Goal: Task Accomplishment & Management: Manage account settings

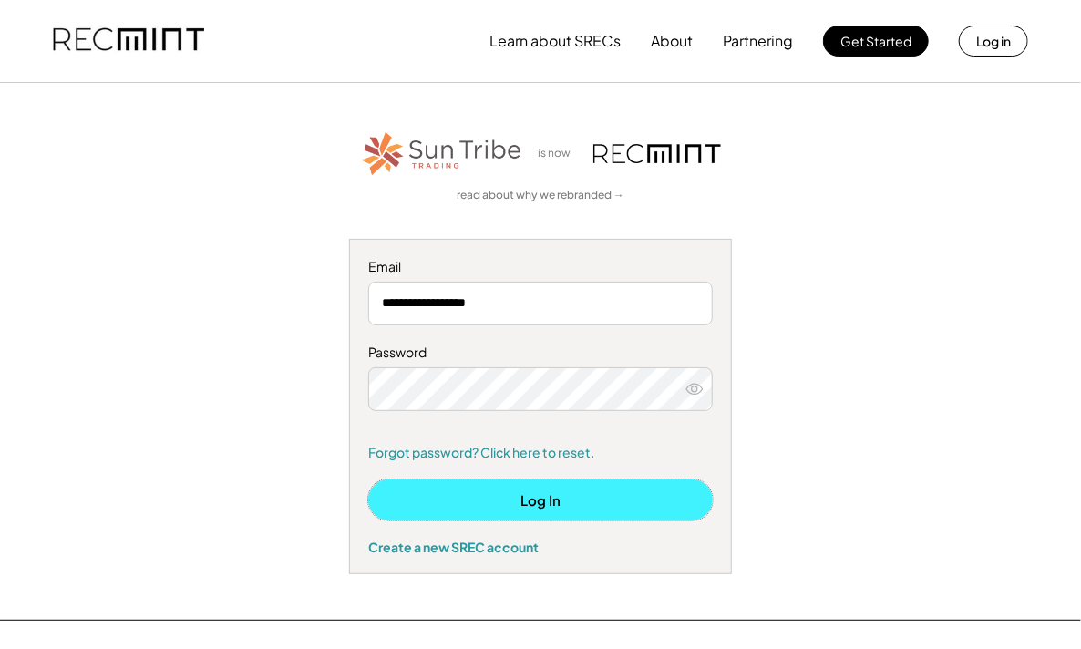
click at [543, 509] on button "Log In" at bounding box center [540, 500] width 345 height 41
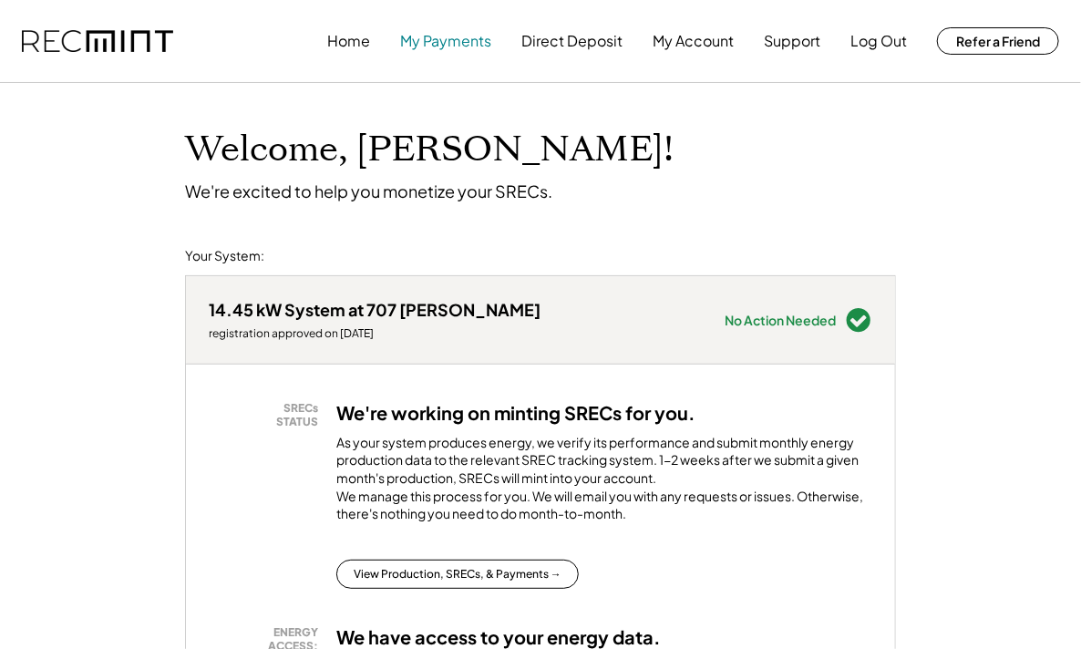
click at [478, 31] on button "My Payments" at bounding box center [445, 41] width 91 height 36
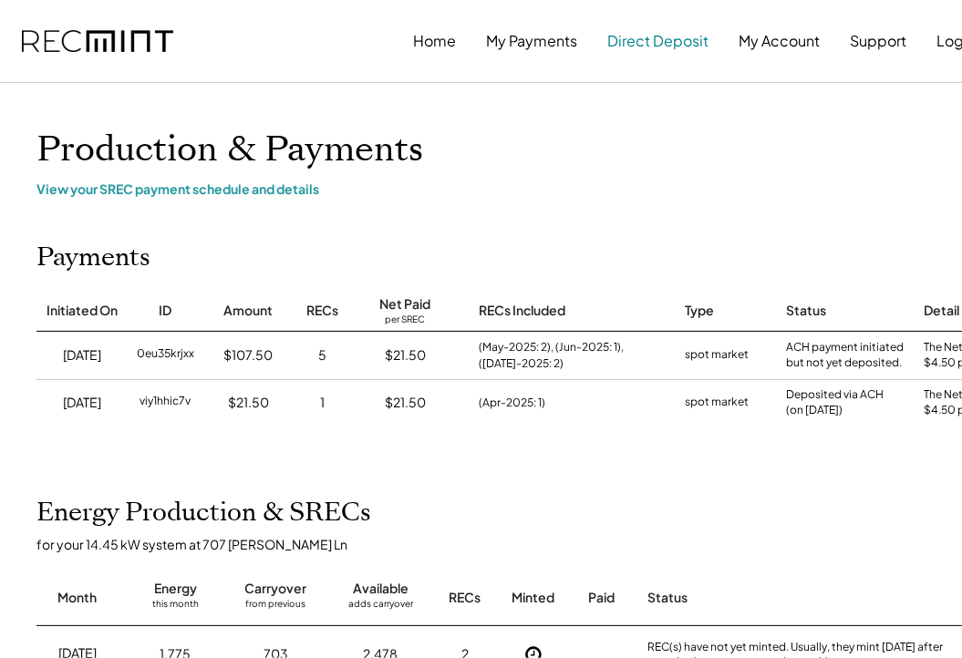
click at [682, 40] on button "Direct Deposit" at bounding box center [657, 41] width 101 height 36
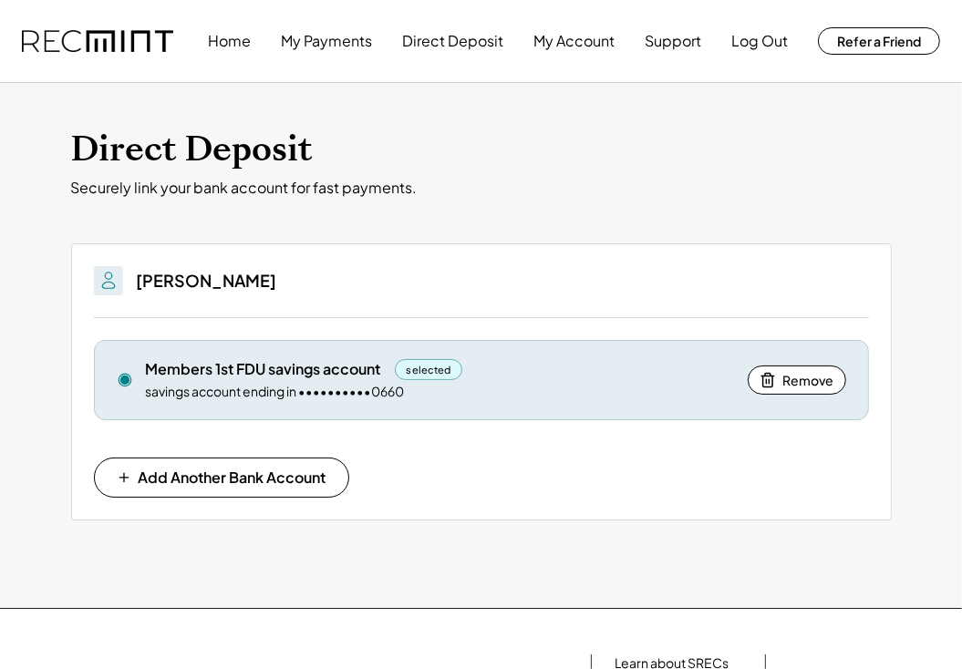
click at [447, 367] on div "selected" at bounding box center [429, 369] width 68 height 21
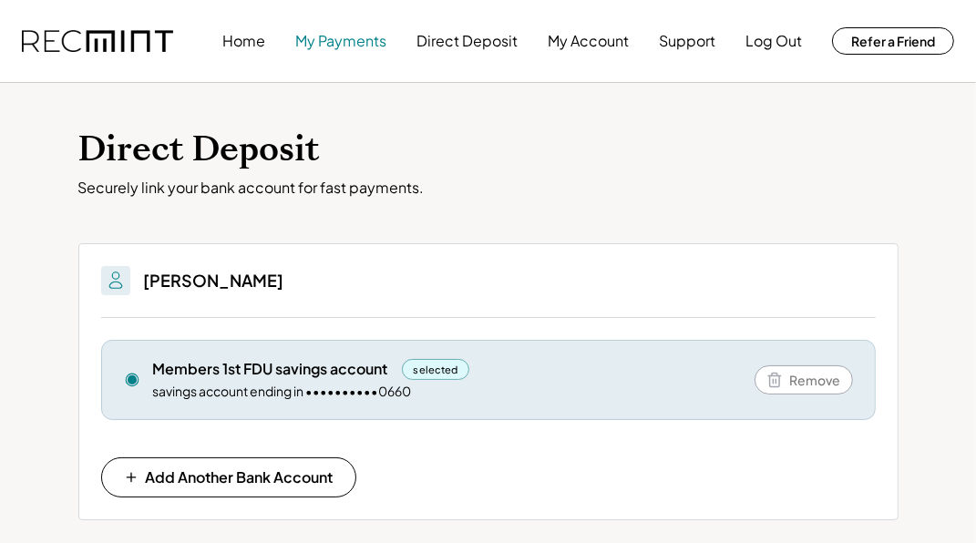
click at [365, 40] on button "My Payments" at bounding box center [340, 41] width 91 height 36
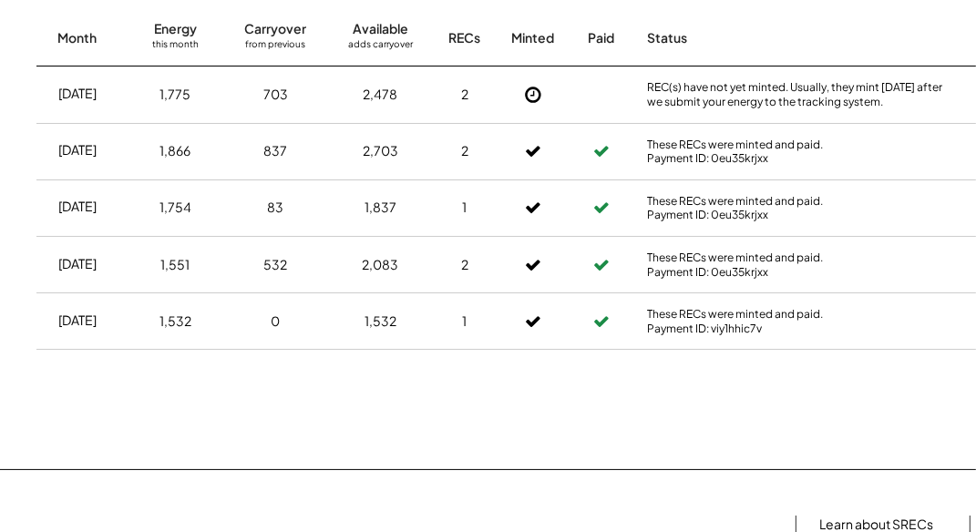
scroll to position [584, 0]
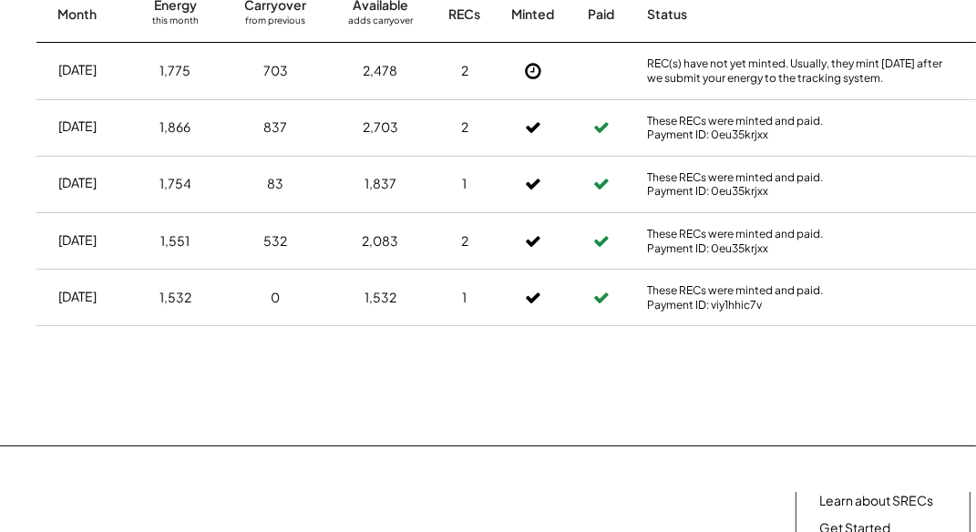
click at [532, 80] on icon at bounding box center [533, 71] width 18 height 18
click at [526, 140] on icon at bounding box center [533, 128] width 16 height 26
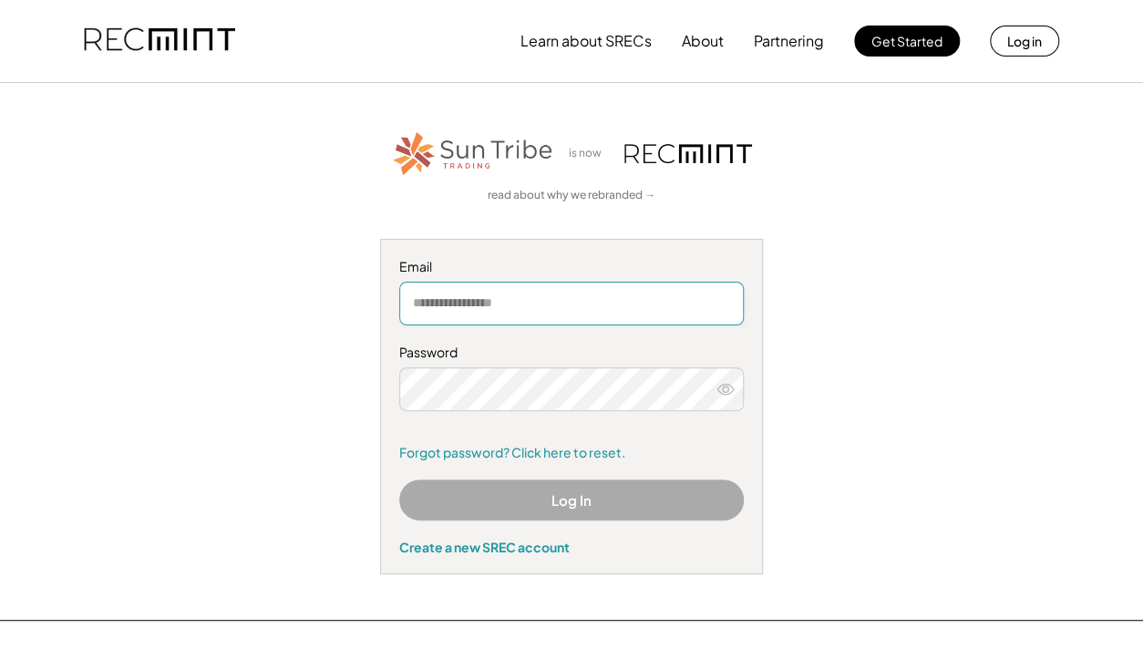
click at [517, 295] on input "email" at bounding box center [571, 304] width 345 height 44
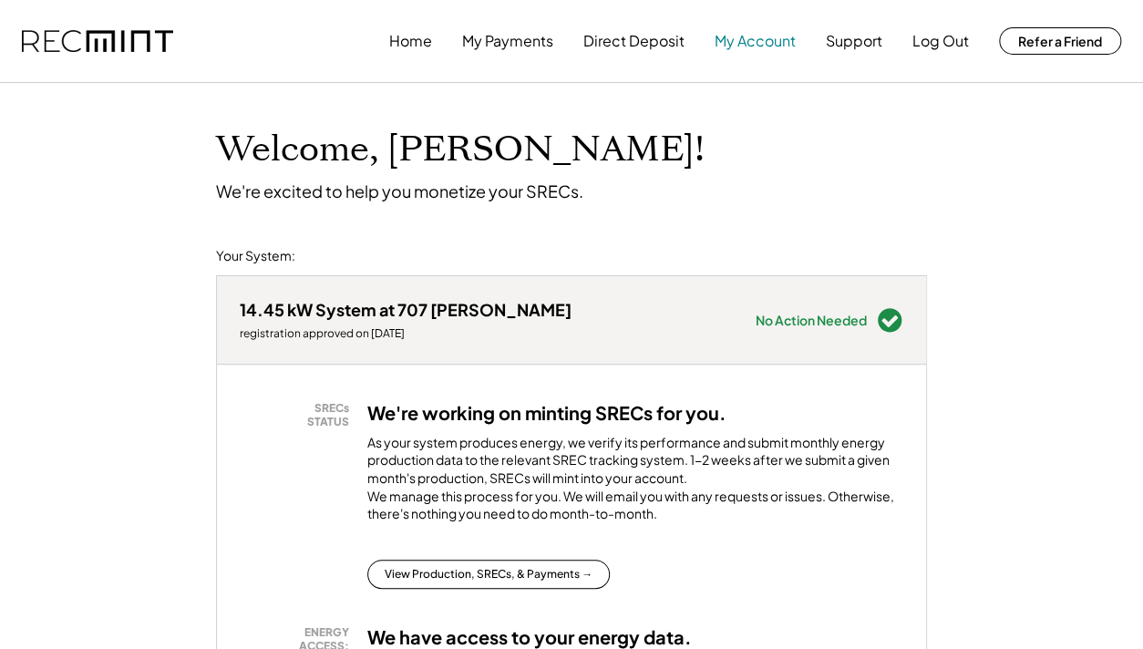
click at [751, 44] on button "My Account" at bounding box center [755, 41] width 81 height 36
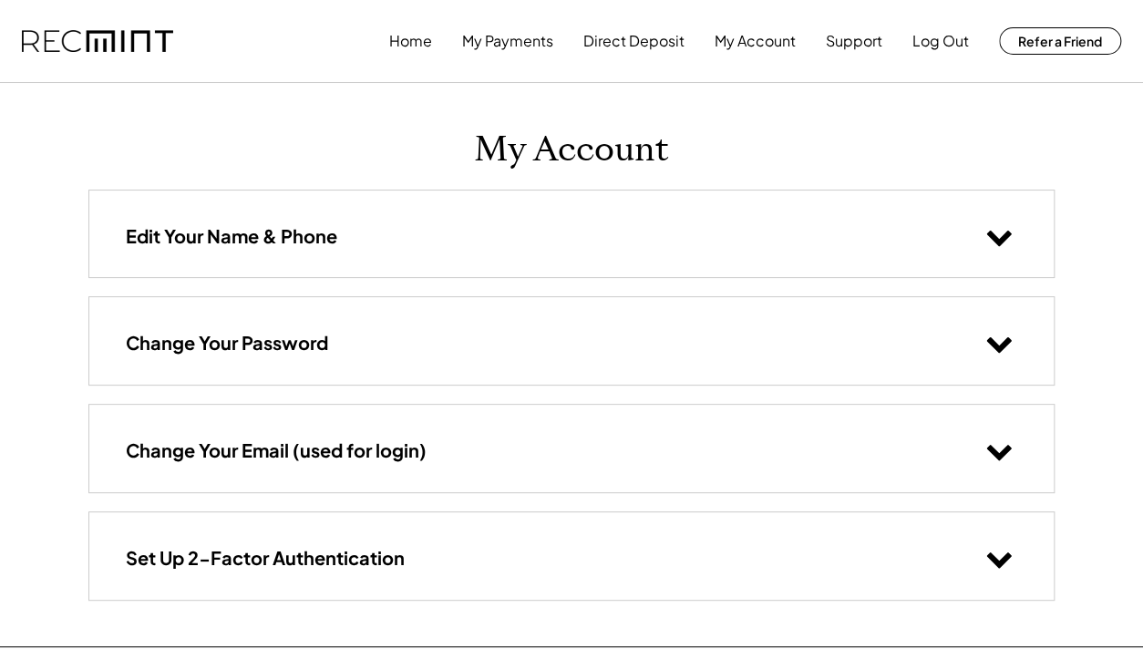
click at [678, 36] on div "Home My Payments Direct Deposit My Account Support Log Out Refer a Friend" at bounding box center [755, 41] width 732 height 36
click at [676, 36] on button "Direct Deposit" at bounding box center [634, 41] width 101 height 36
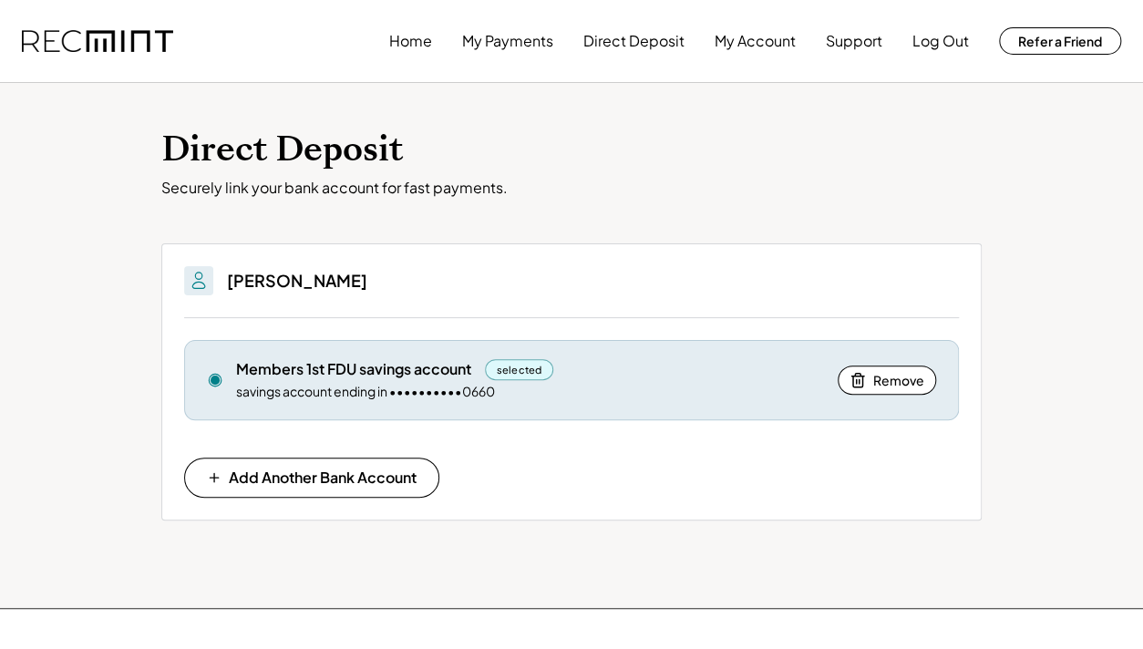
click at [525, 366] on div "selected" at bounding box center [519, 369] width 68 height 21
click at [281, 376] on div "Members 1st FDU savings account" at bounding box center [353, 369] width 235 height 20
click at [516, 41] on button "My Payments" at bounding box center [507, 41] width 91 height 36
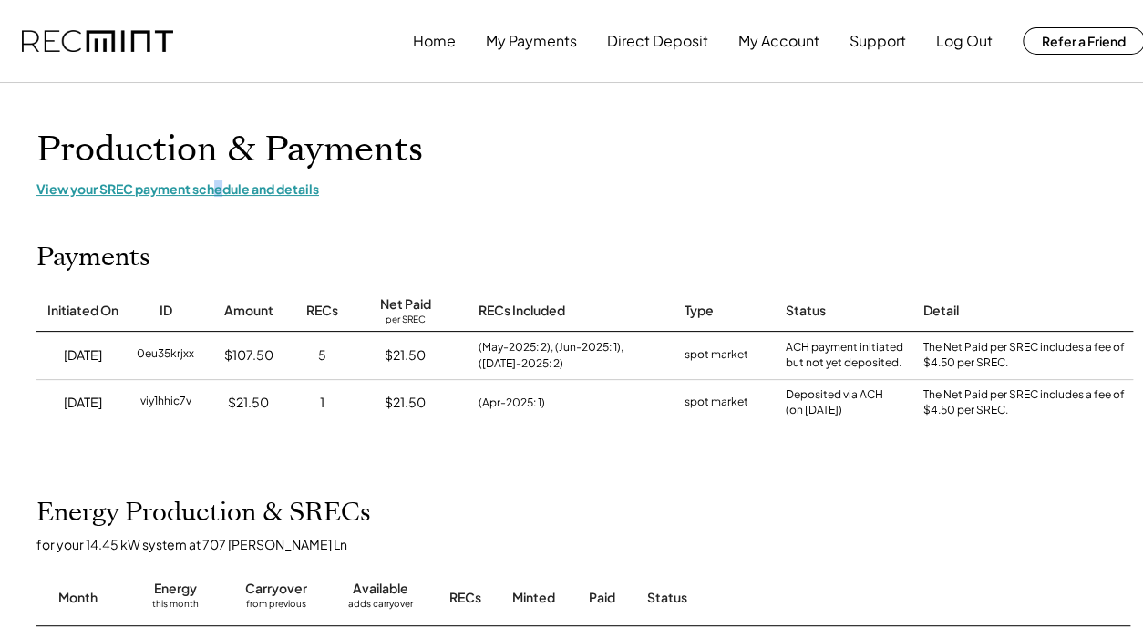
click at [222, 181] on div "View your SREC payment schedule and details" at bounding box center [583, 189] width 1094 height 16
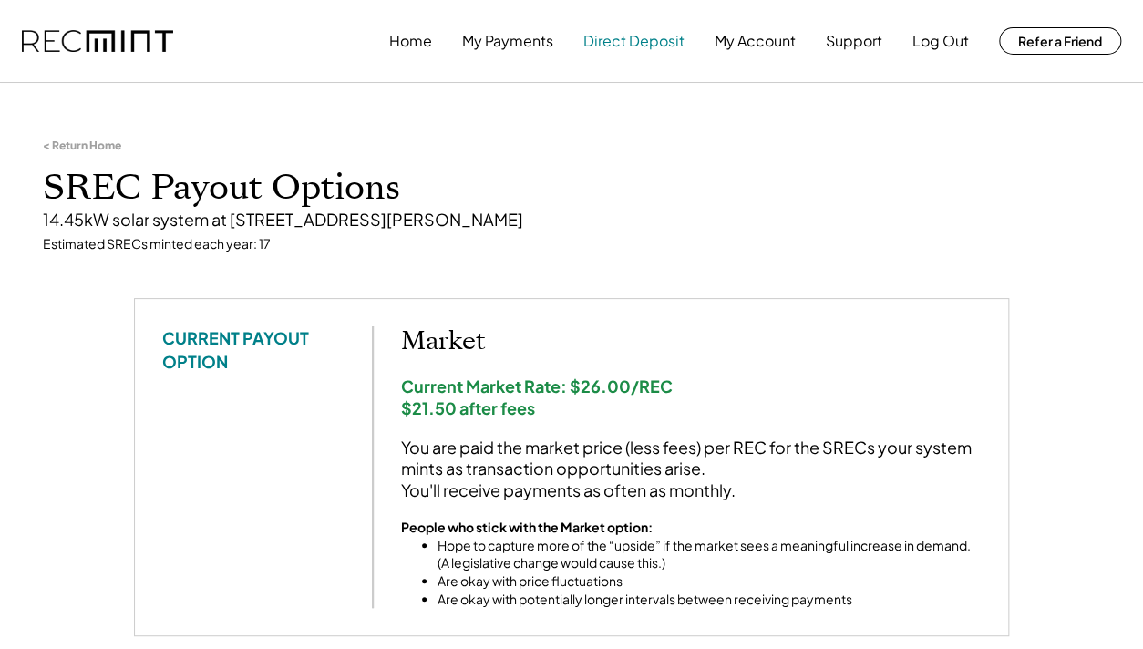
click at [637, 38] on button "Direct Deposit" at bounding box center [634, 41] width 101 height 36
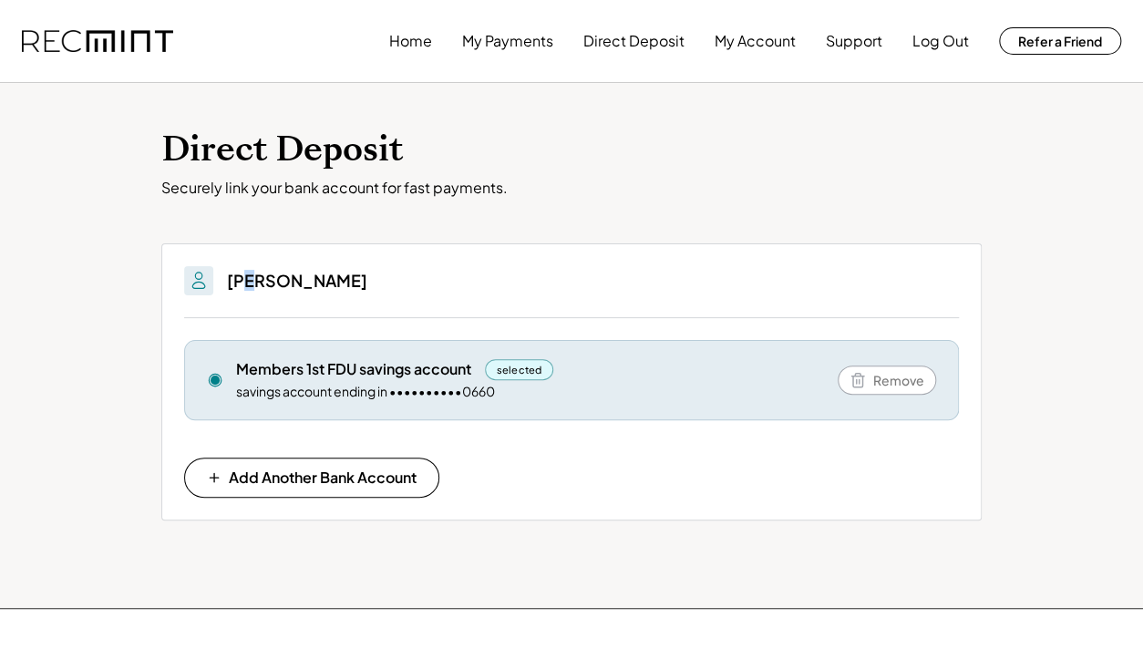
click at [253, 274] on h3 "Michele Rolko" at bounding box center [297, 280] width 140 height 21
click at [197, 280] on img at bounding box center [199, 281] width 22 height 22
click at [193, 282] on img at bounding box center [199, 281] width 22 height 22
click at [191, 282] on img at bounding box center [199, 281] width 22 height 22
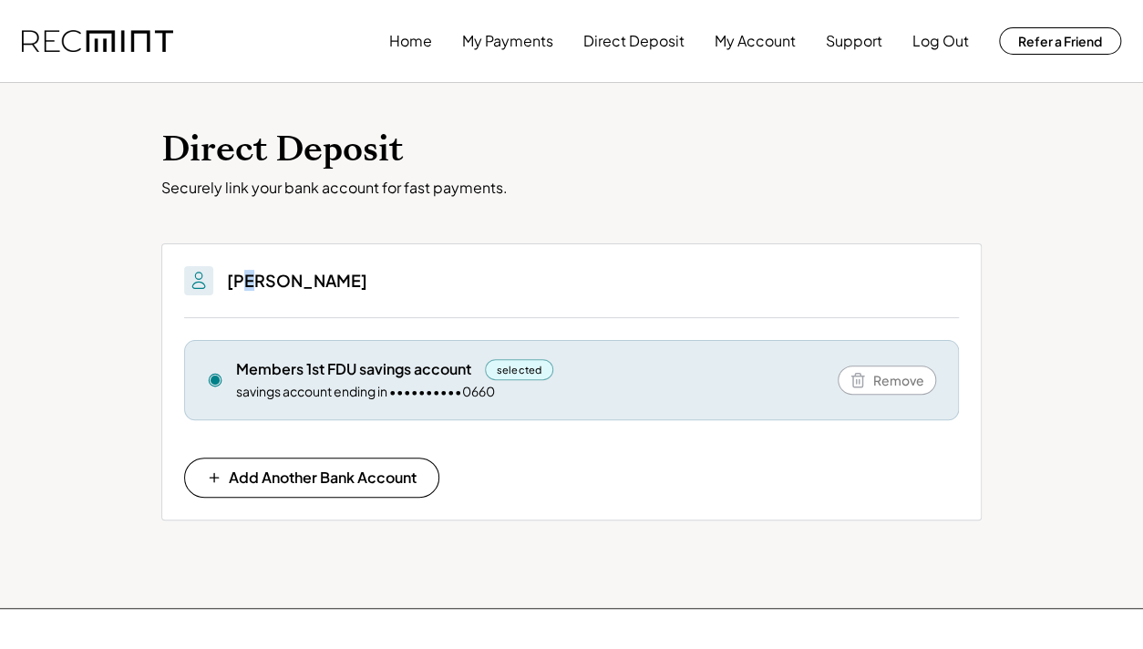
click at [191, 282] on img at bounding box center [199, 281] width 22 height 22
click at [191, 281] on img at bounding box center [199, 281] width 22 height 22
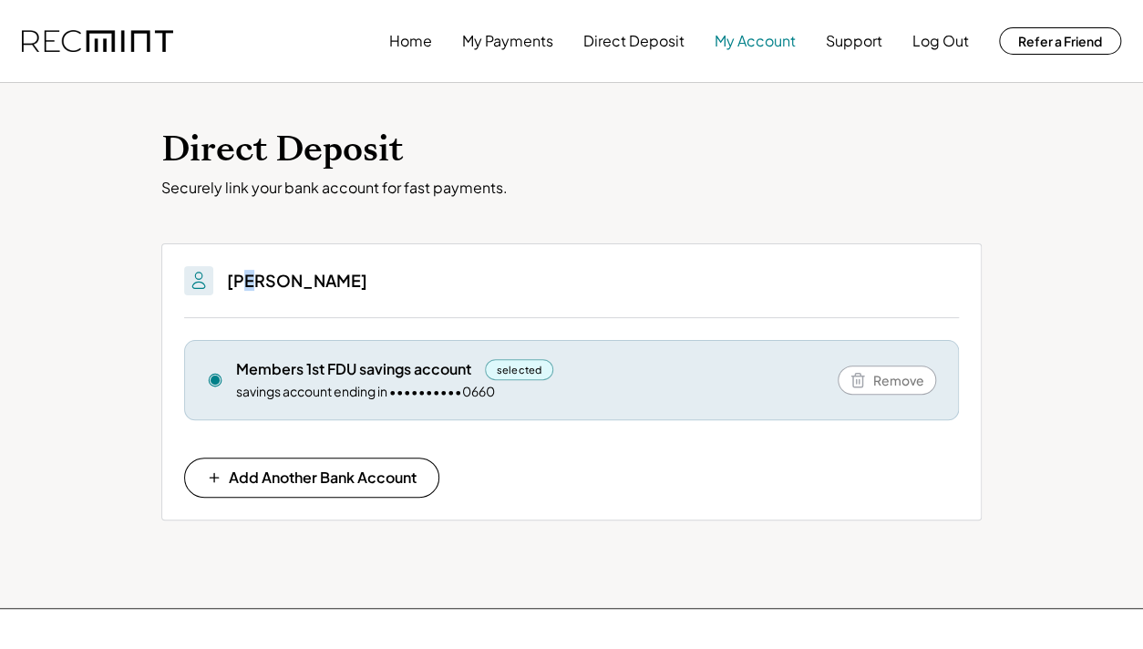
click at [769, 41] on button "My Account" at bounding box center [755, 41] width 81 height 36
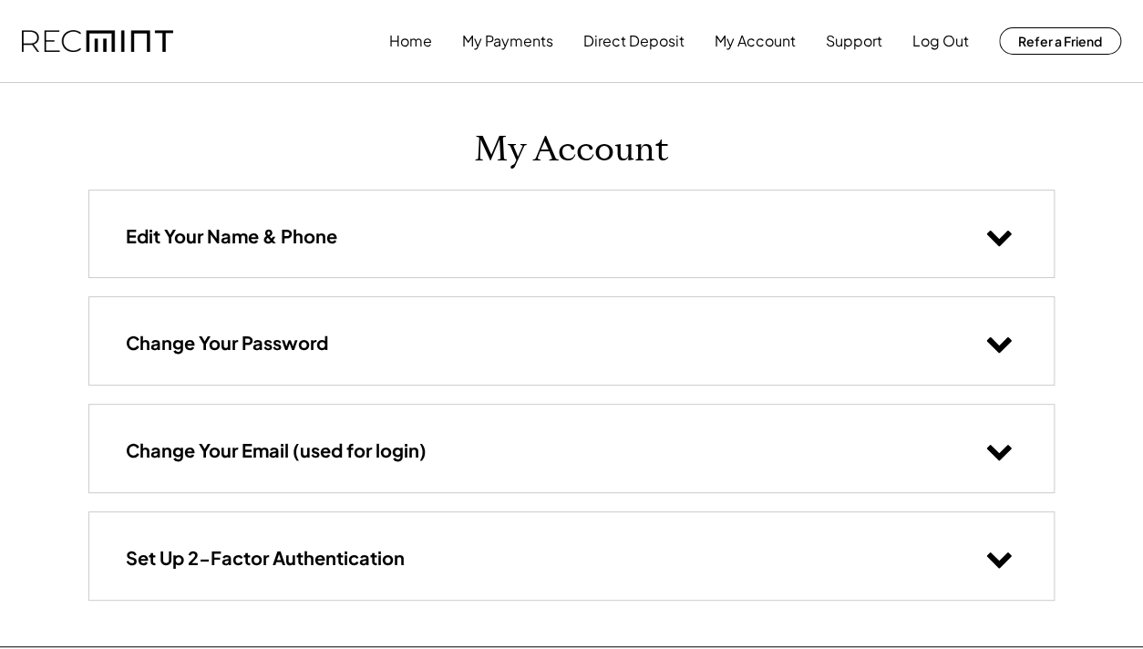
click at [299, 219] on div "Edit Your Name & Phone" at bounding box center [571, 234] width 965 height 87
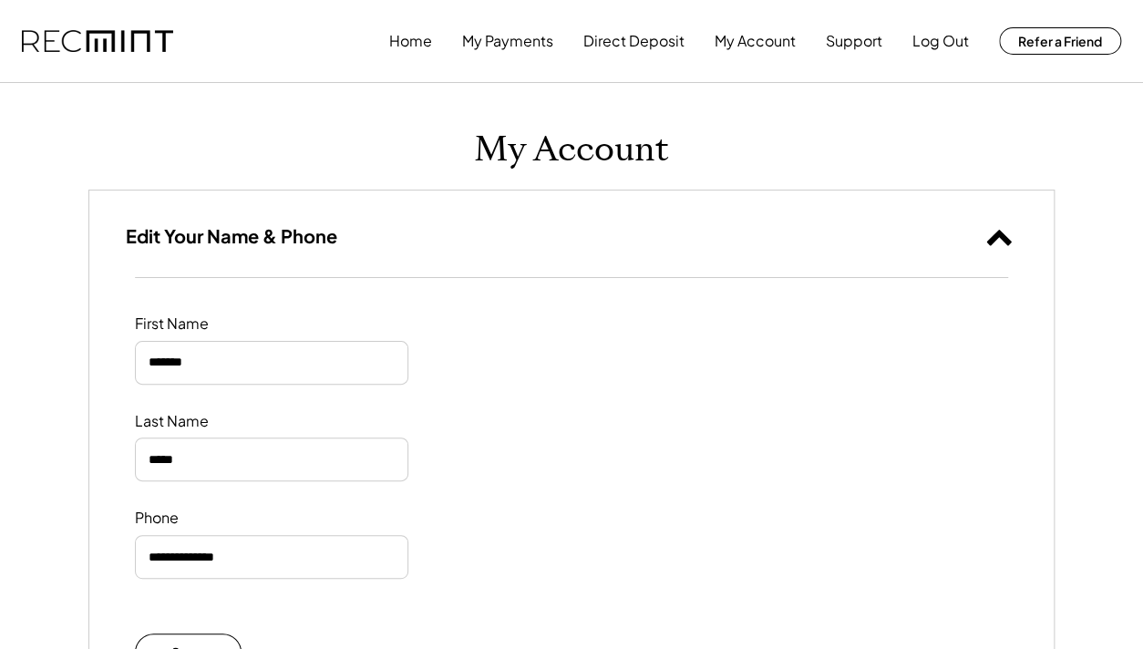
click at [1005, 244] on icon at bounding box center [999, 235] width 27 height 27
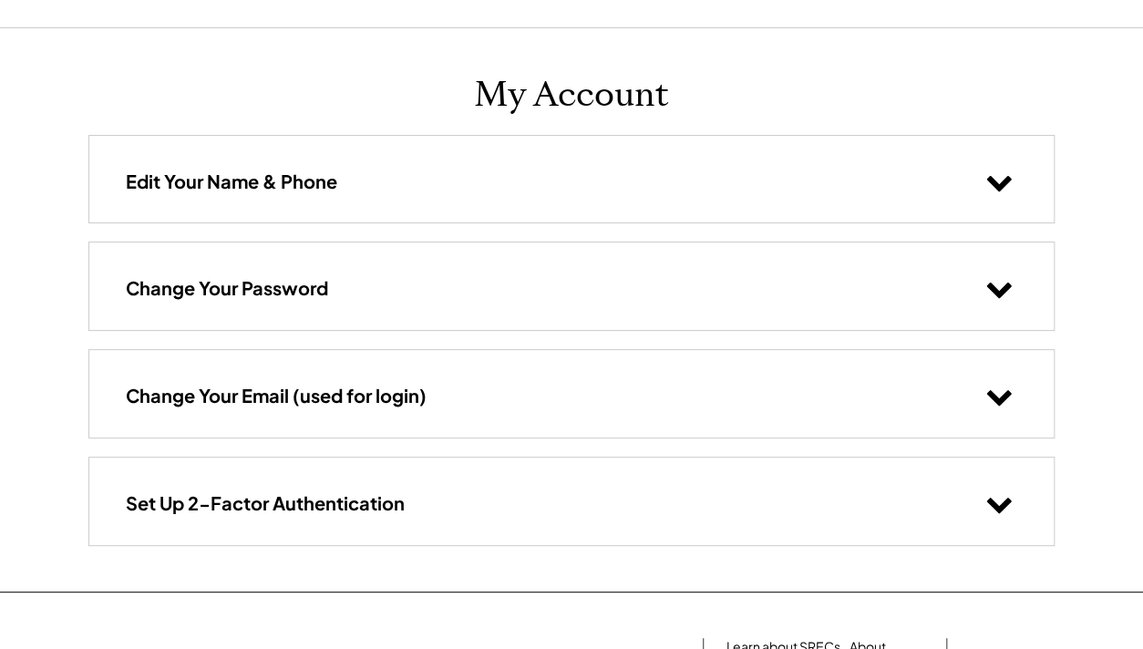
scroll to position [146, 0]
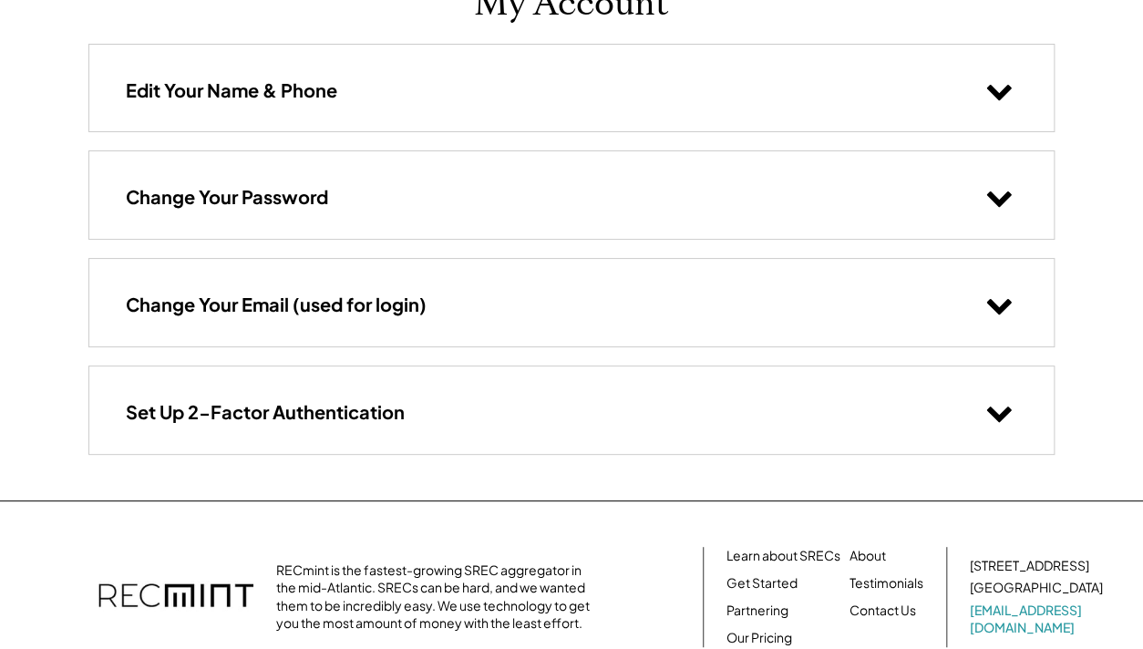
click at [997, 197] on use at bounding box center [999, 198] width 25 height 15
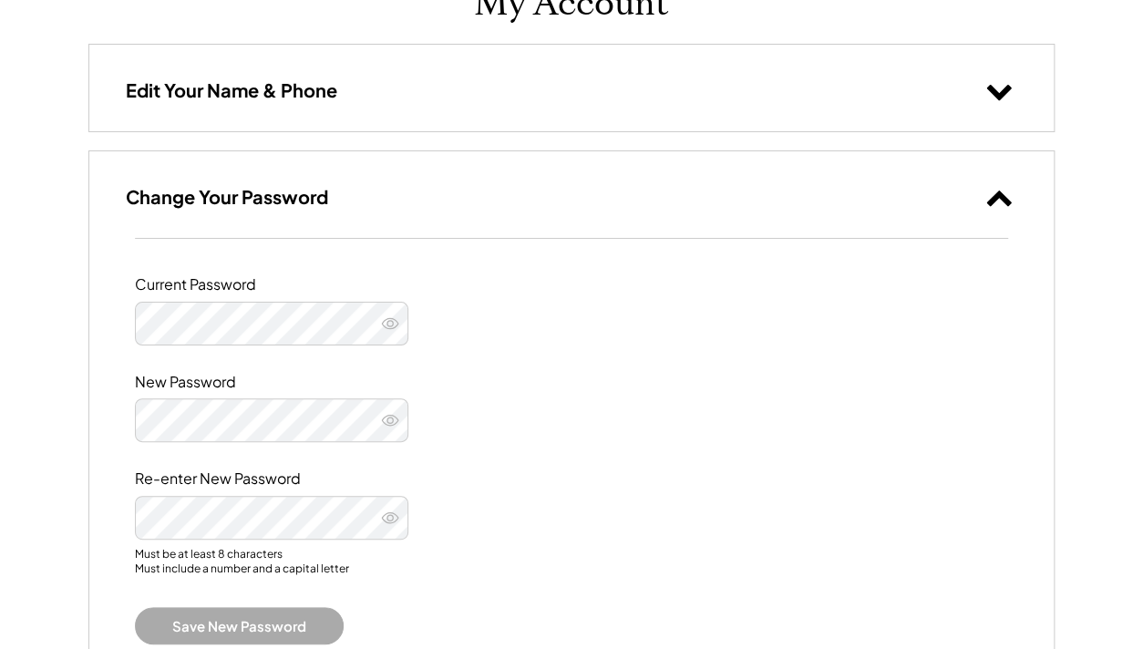
click at [997, 198] on use at bounding box center [999, 198] width 25 height 15
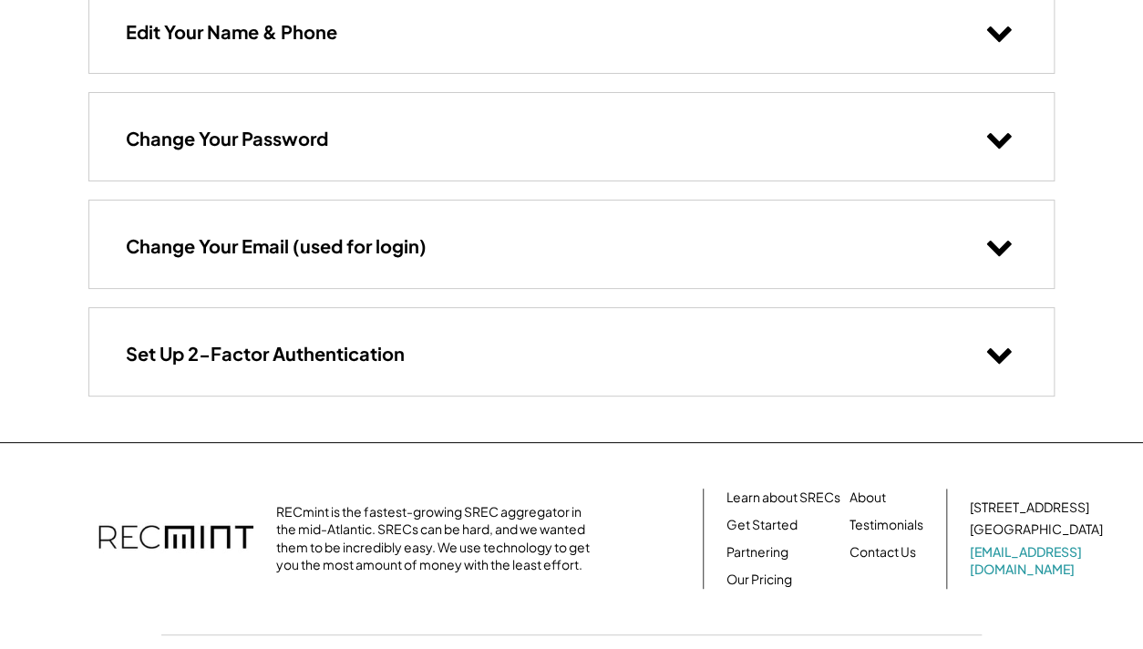
scroll to position [292, 0]
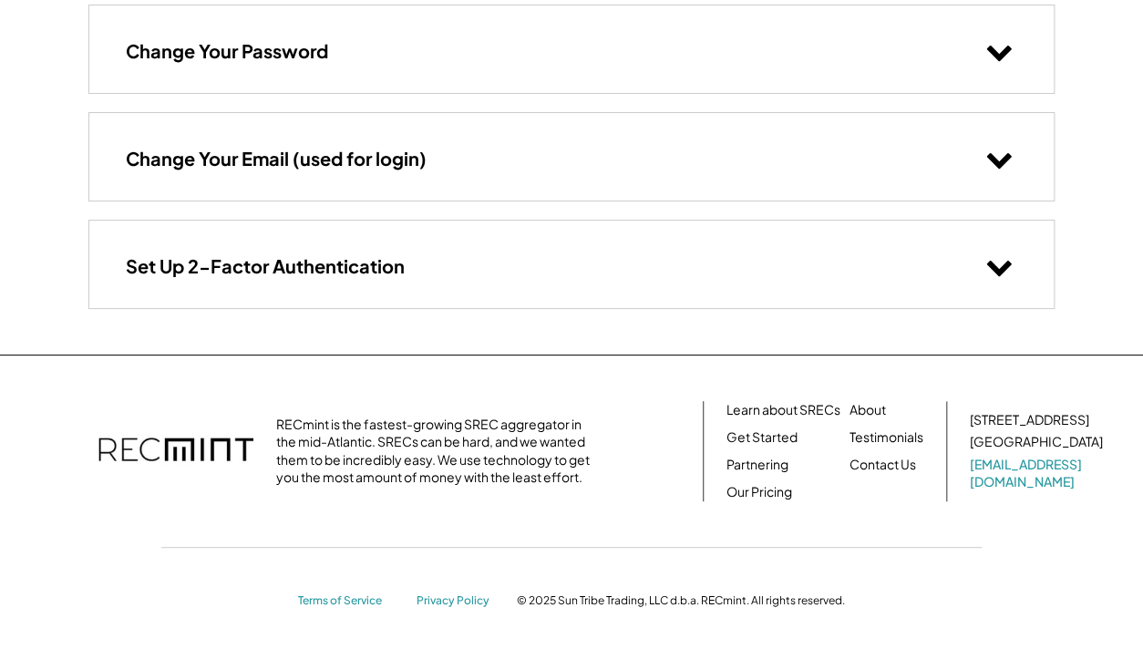
click at [997, 157] on icon at bounding box center [999, 158] width 27 height 27
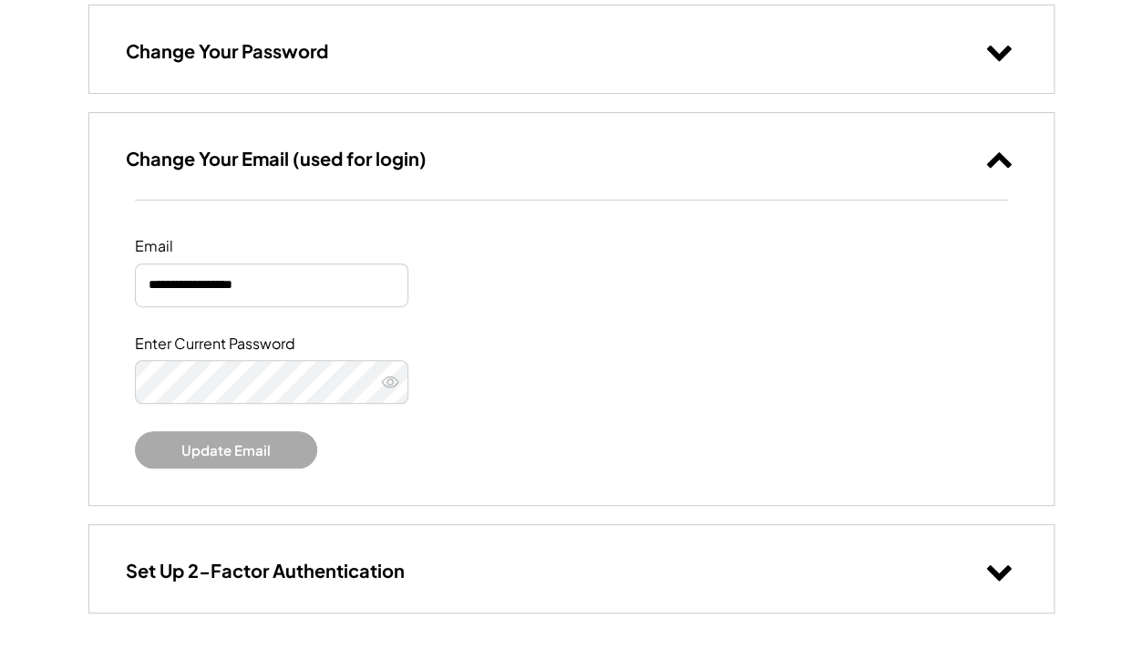
click at [997, 158] on use at bounding box center [999, 159] width 25 height 15
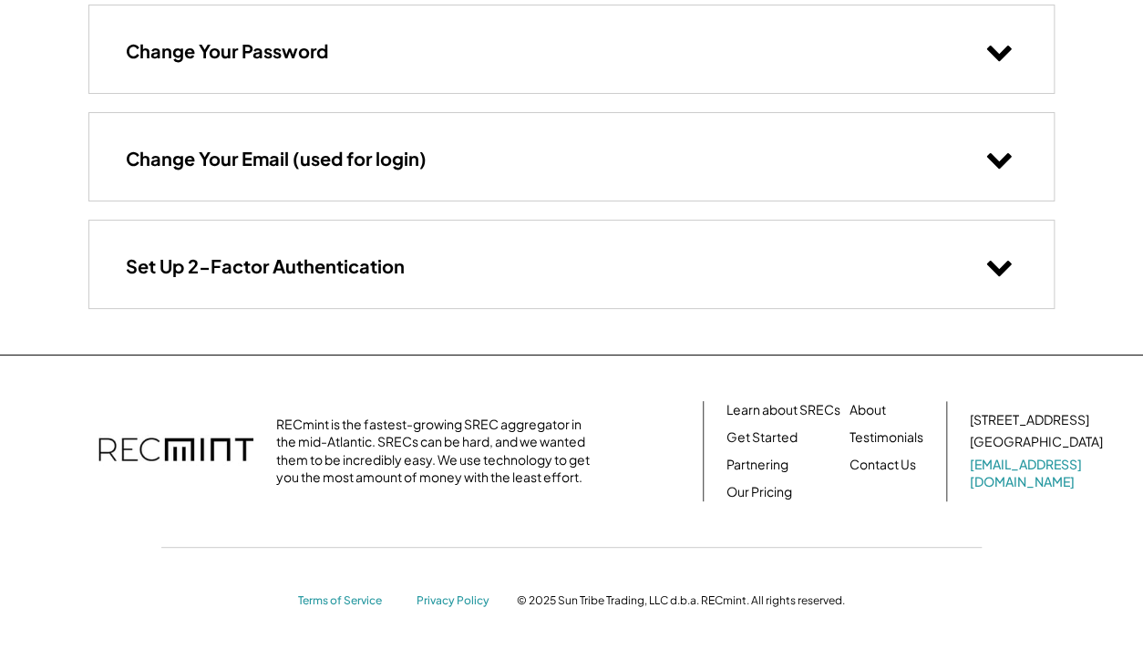
click at [997, 270] on use at bounding box center [999, 268] width 25 height 15
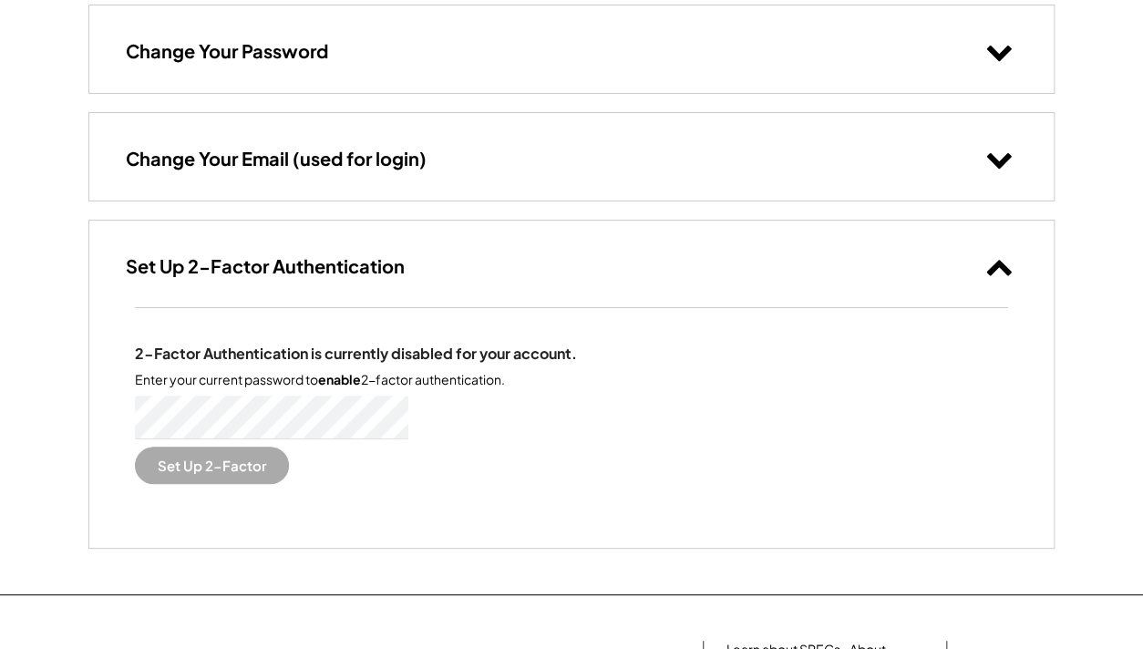
click at [999, 271] on icon at bounding box center [999, 266] width 27 height 27
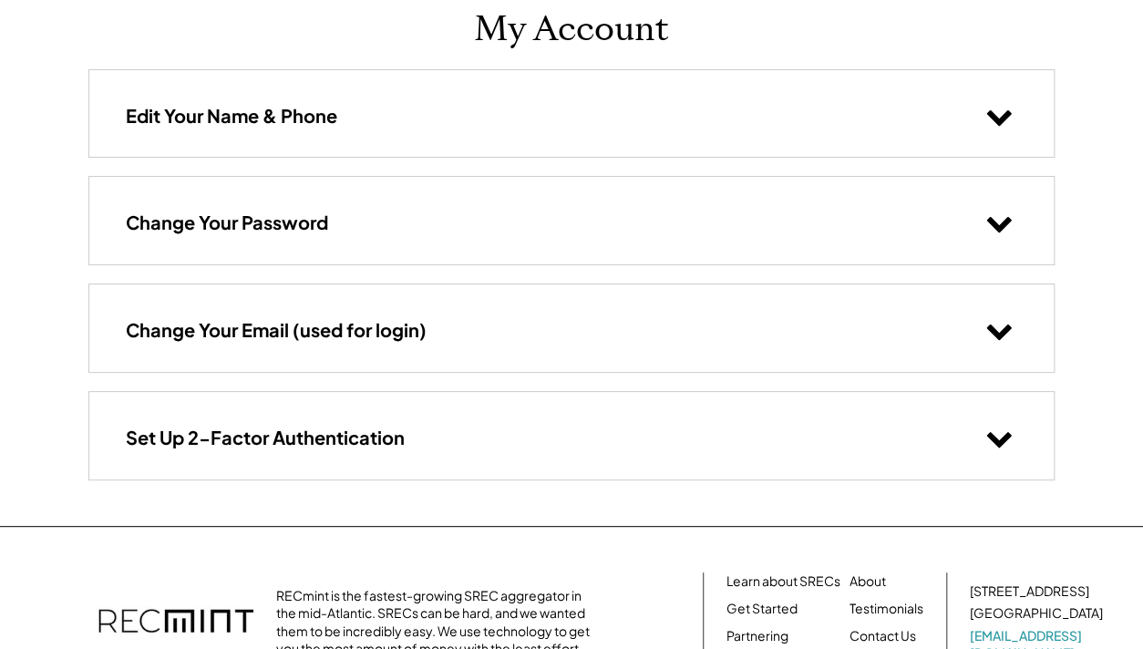
scroll to position [0, 0]
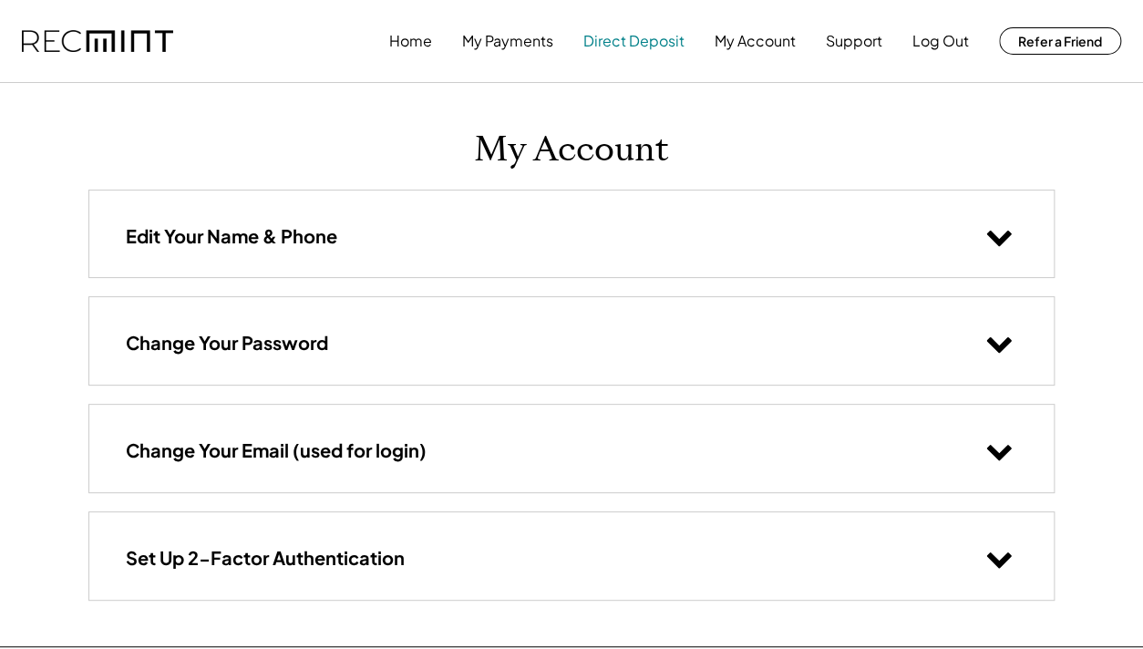
click at [615, 42] on button "Direct Deposit" at bounding box center [634, 41] width 101 height 36
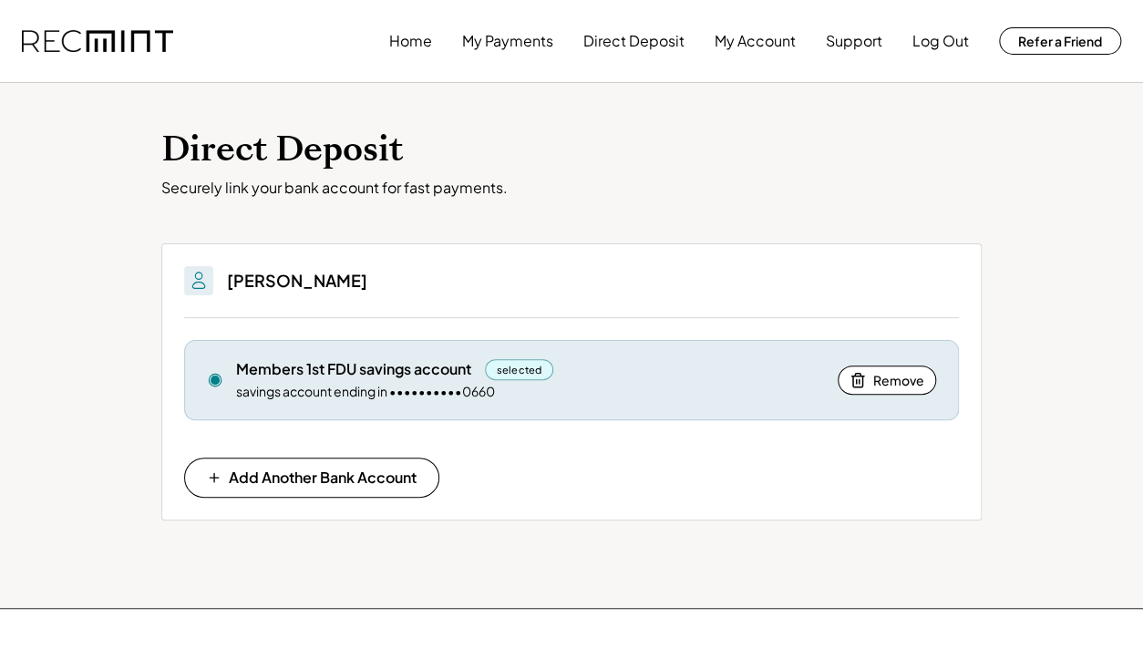
click at [529, 369] on div "selected" at bounding box center [519, 369] width 68 height 21
drag, startPoint x: 355, startPoint y: 377, endPoint x: 223, endPoint y: 378, distance: 131.3
click at [343, 378] on div "Members 1st FDU savings account" at bounding box center [353, 369] width 235 height 20
click at [215, 378] on use at bounding box center [215, 380] width 13 height 13
click at [217, 377] on icon at bounding box center [215, 380] width 16 height 16
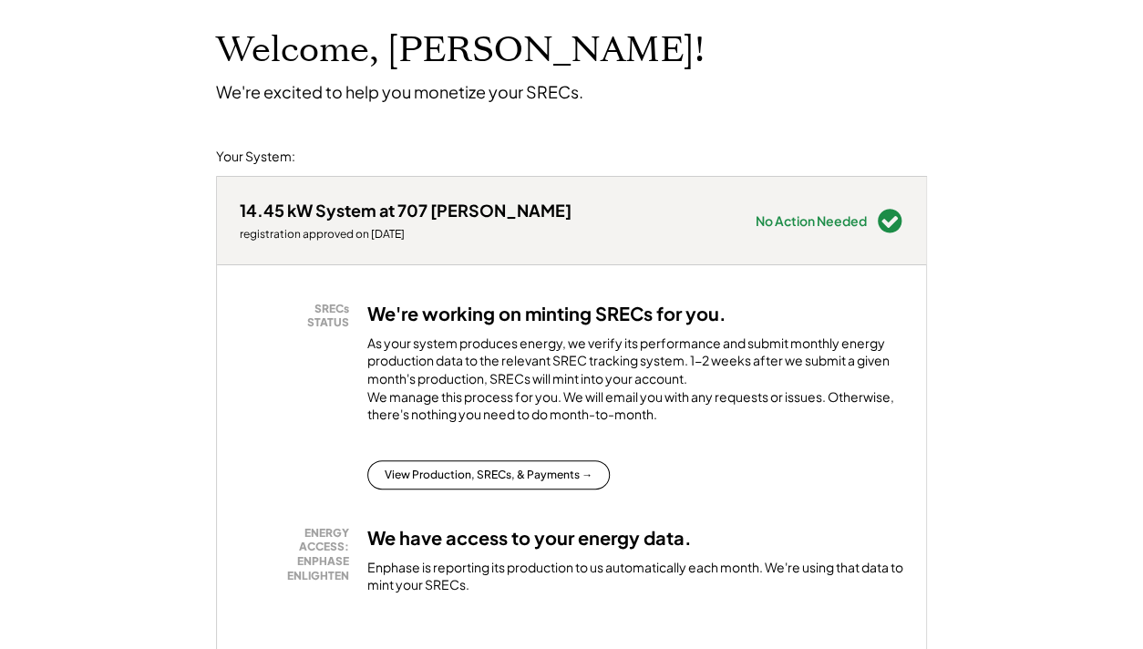
scroll to position [146, 0]
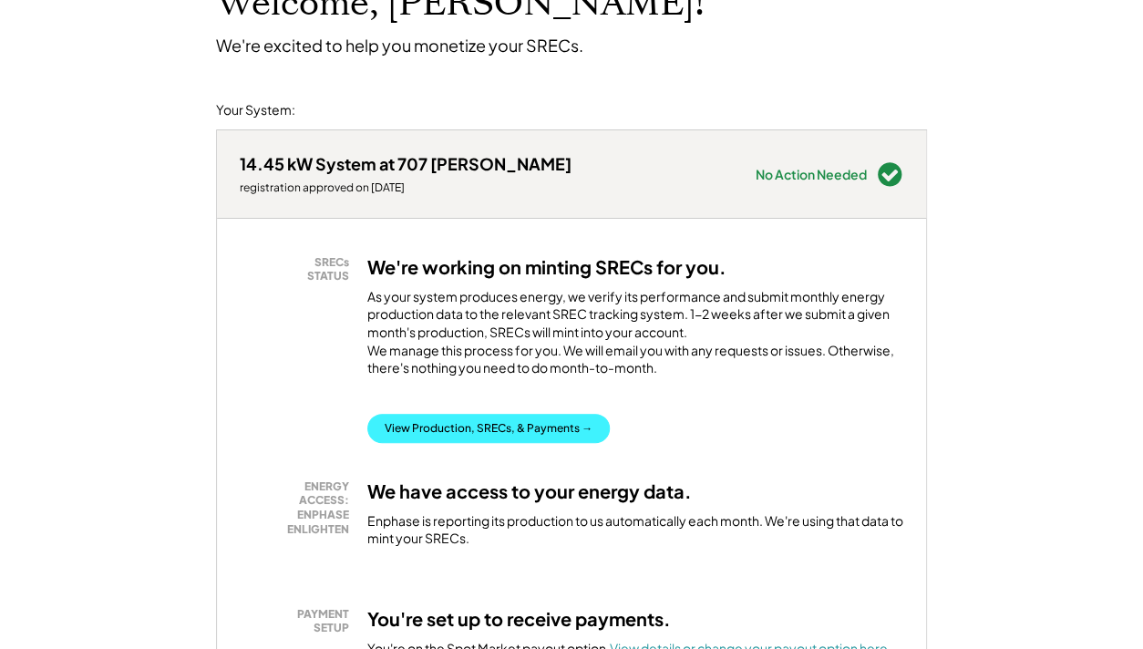
click at [526, 443] on button "View Production, SRECs, & Payments →" at bounding box center [488, 428] width 243 height 29
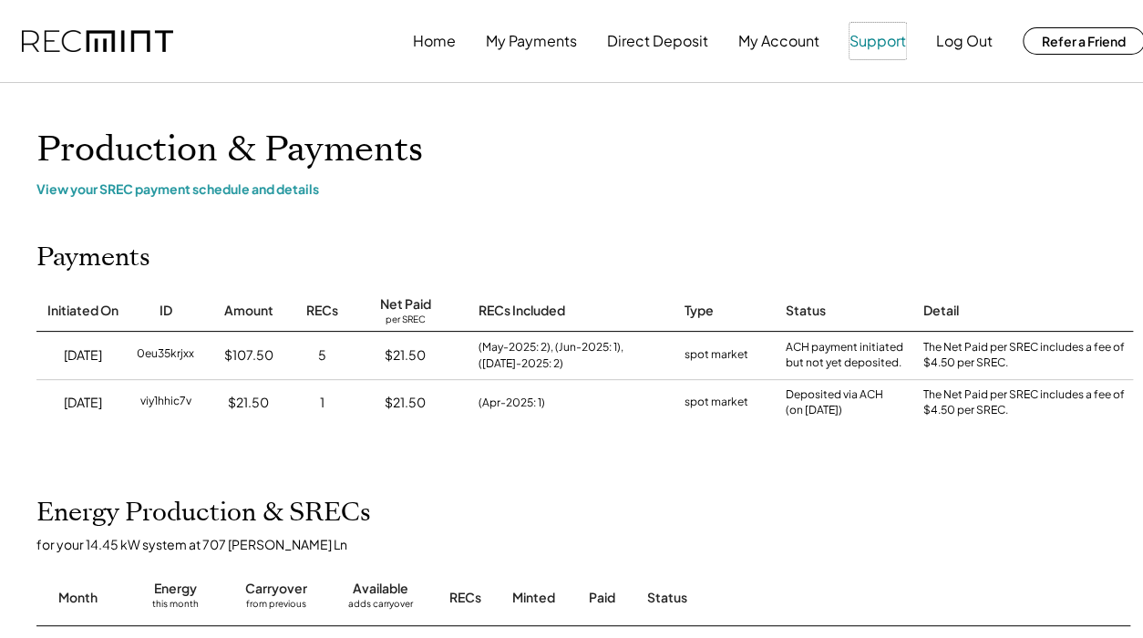
click at [878, 45] on button "Support" at bounding box center [878, 41] width 57 height 36
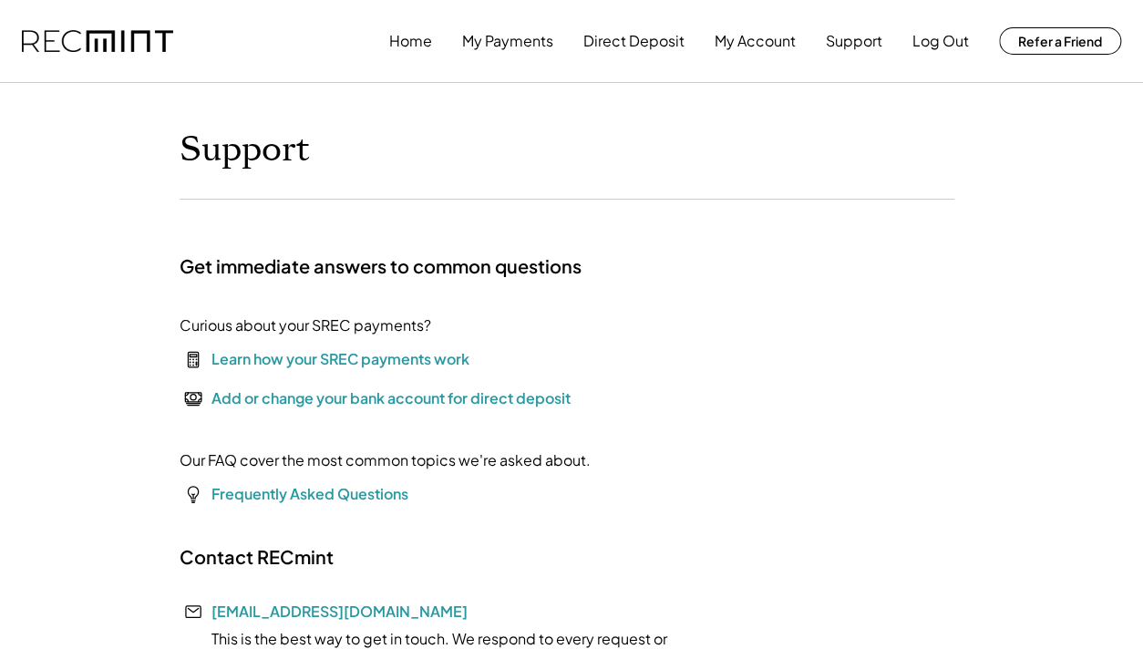
click at [312, 356] on div "Learn how your SREC payments work" at bounding box center [341, 359] width 258 height 22
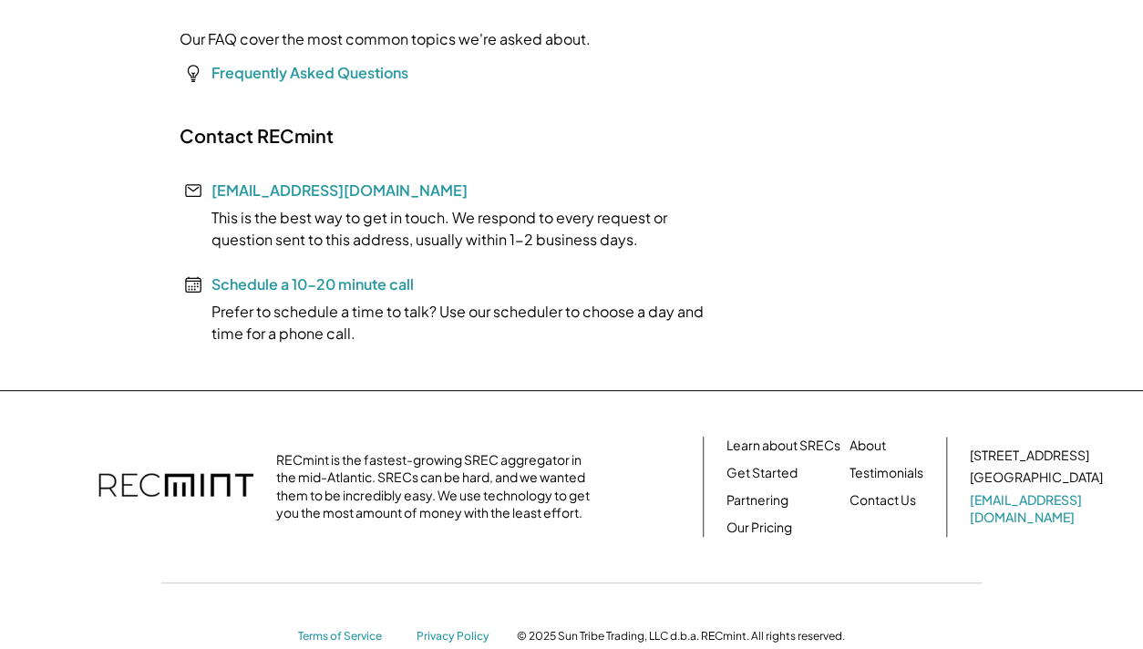
scroll to position [438, 0]
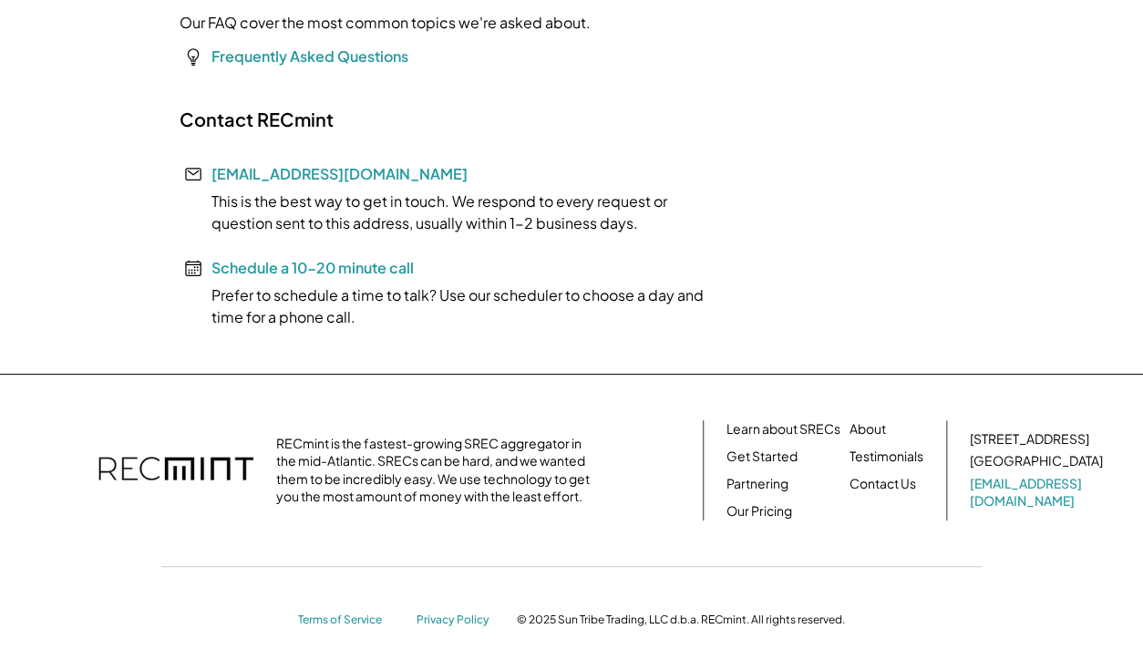
click at [286, 264] on font "Schedule a 10-20 minute call" at bounding box center [313, 267] width 202 height 19
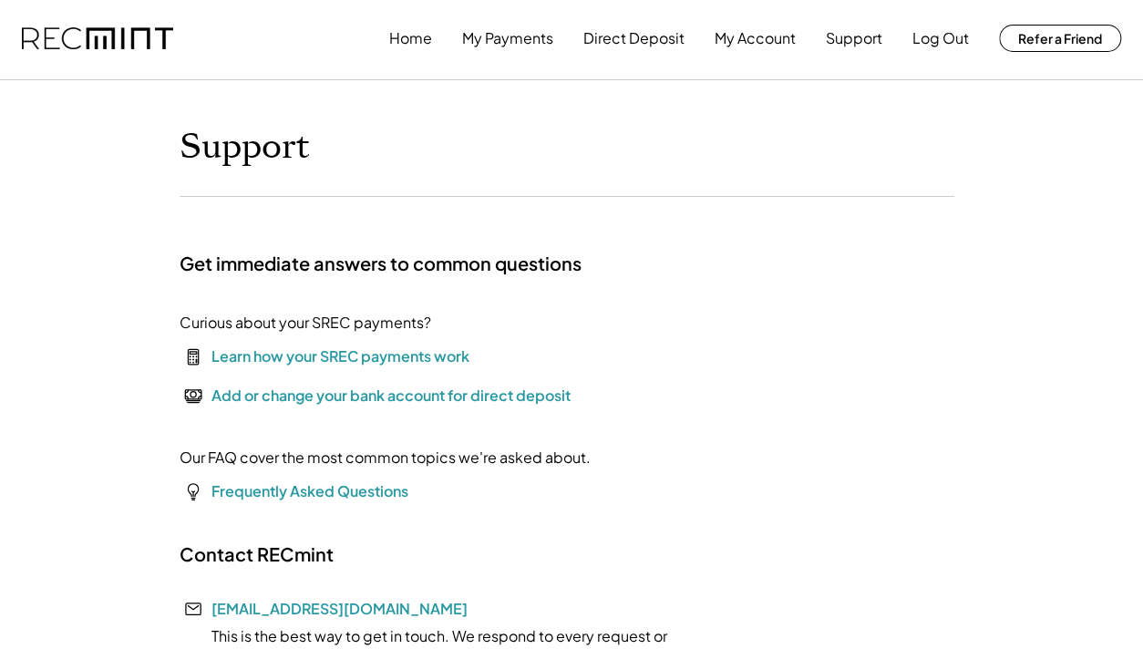
scroll to position [0, 0]
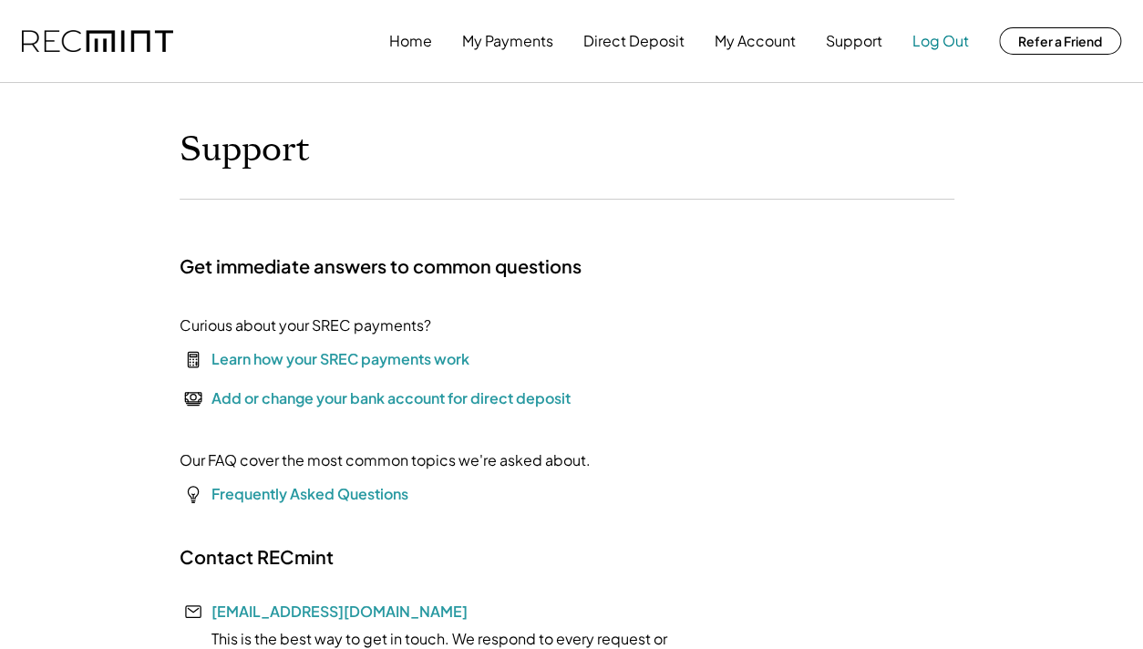
click at [955, 46] on button "Log Out" at bounding box center [941, 41] width 57 height 36
